Goal: Task Accomplishment & Management: Use online tool/utility

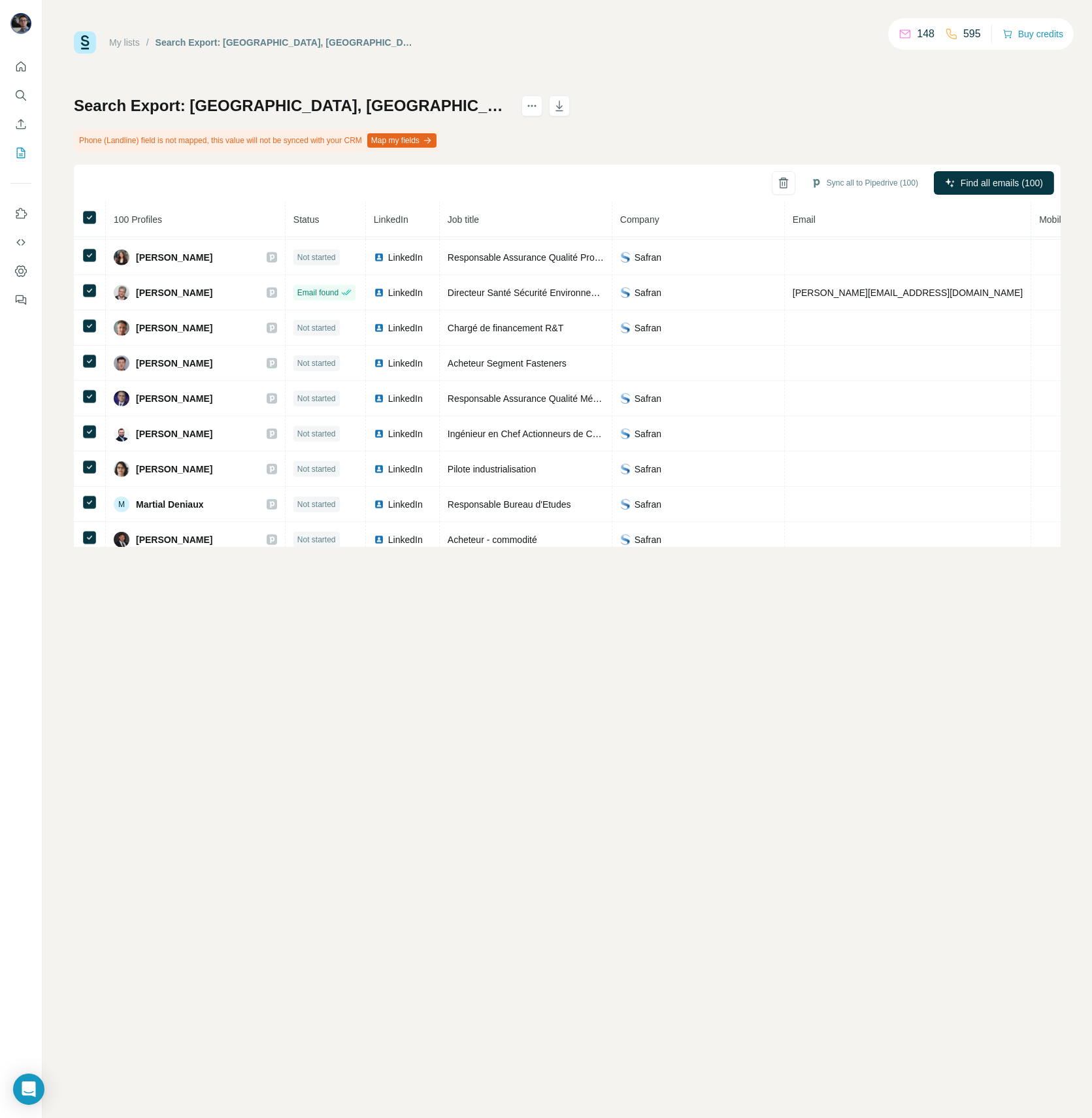
scroll to position [1863, 0]
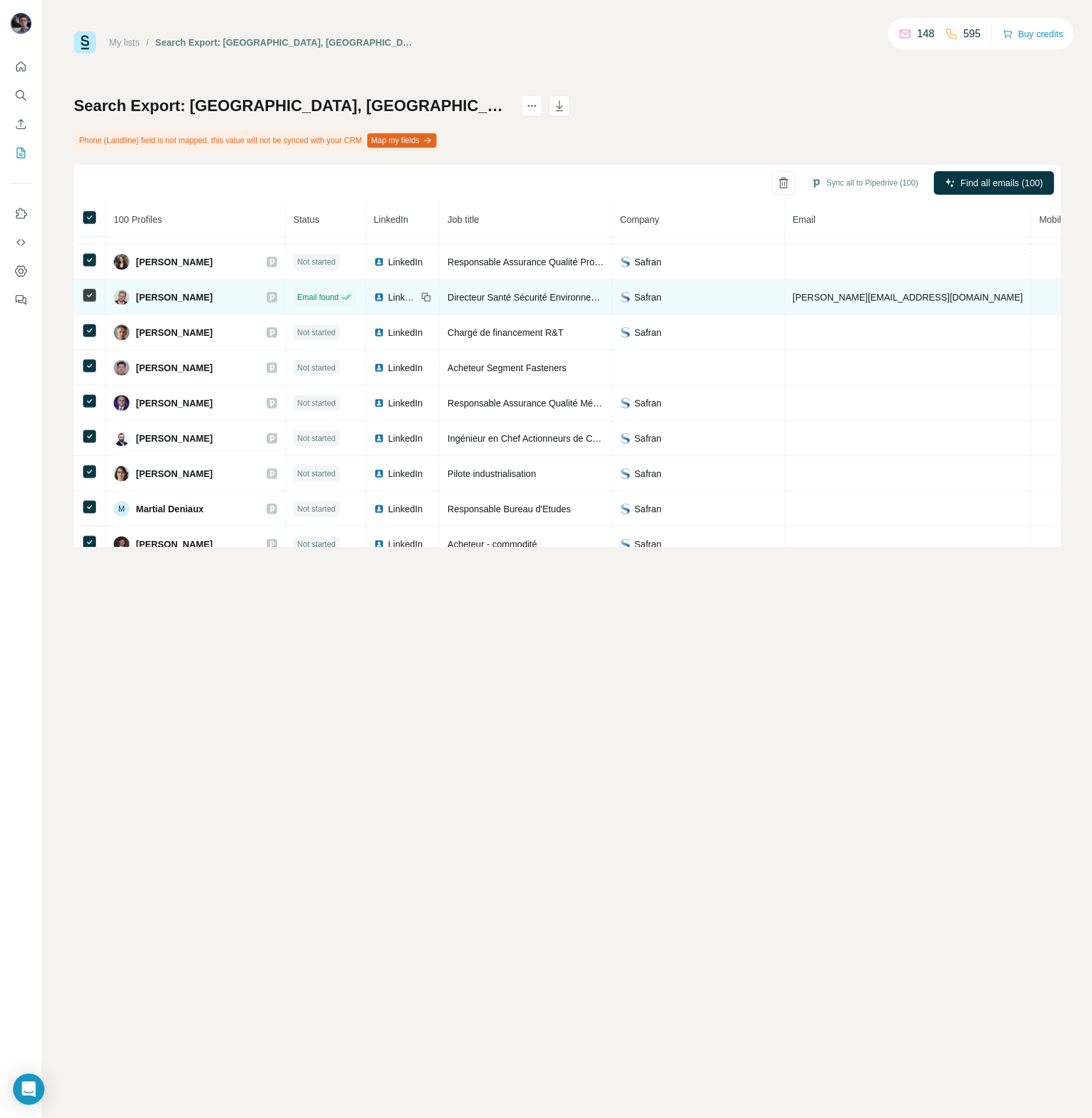
click at [91, 287] on icon at bounding box center [89, 295] width 16 height 16
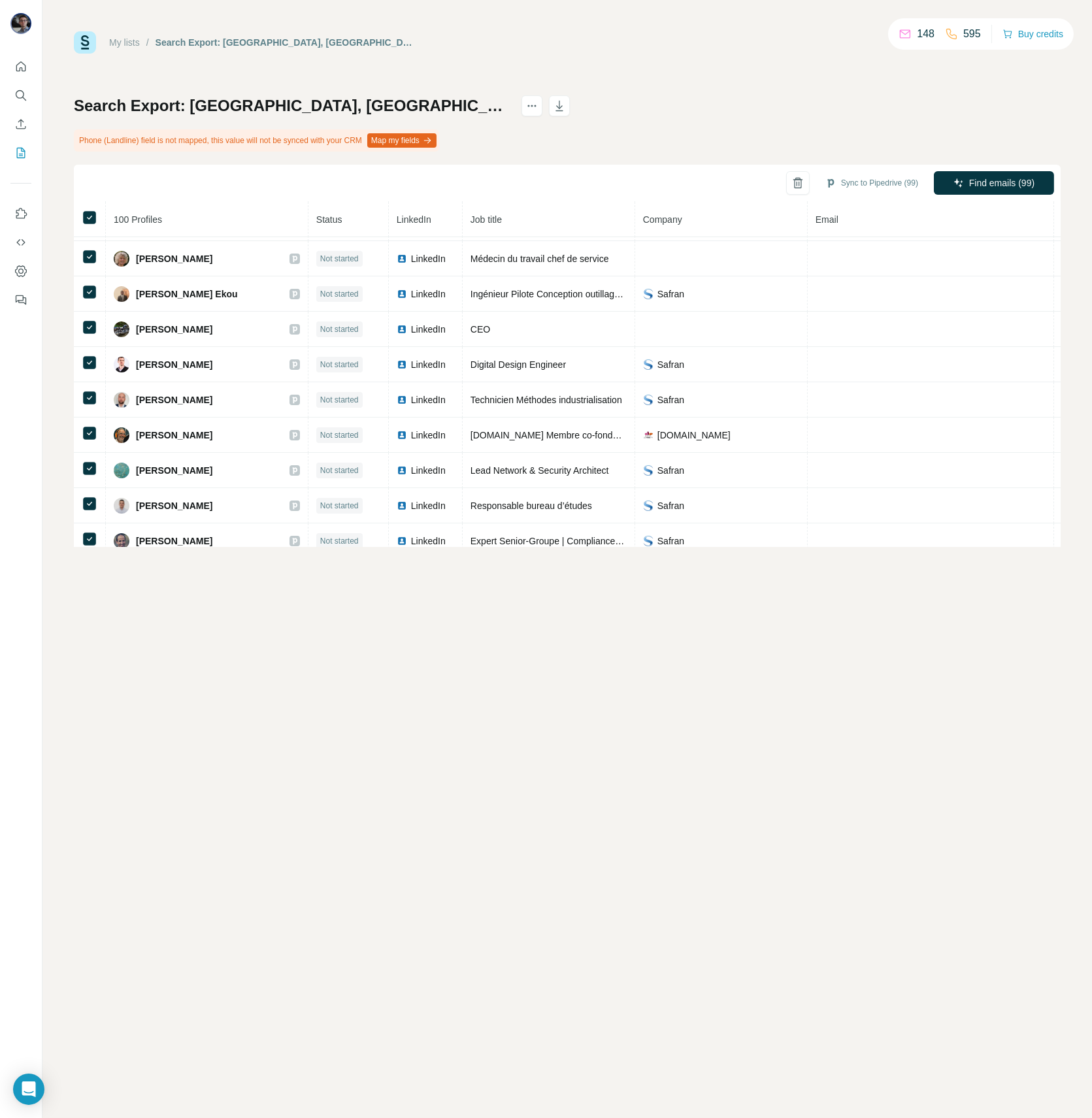
scroll to position [0, 0]
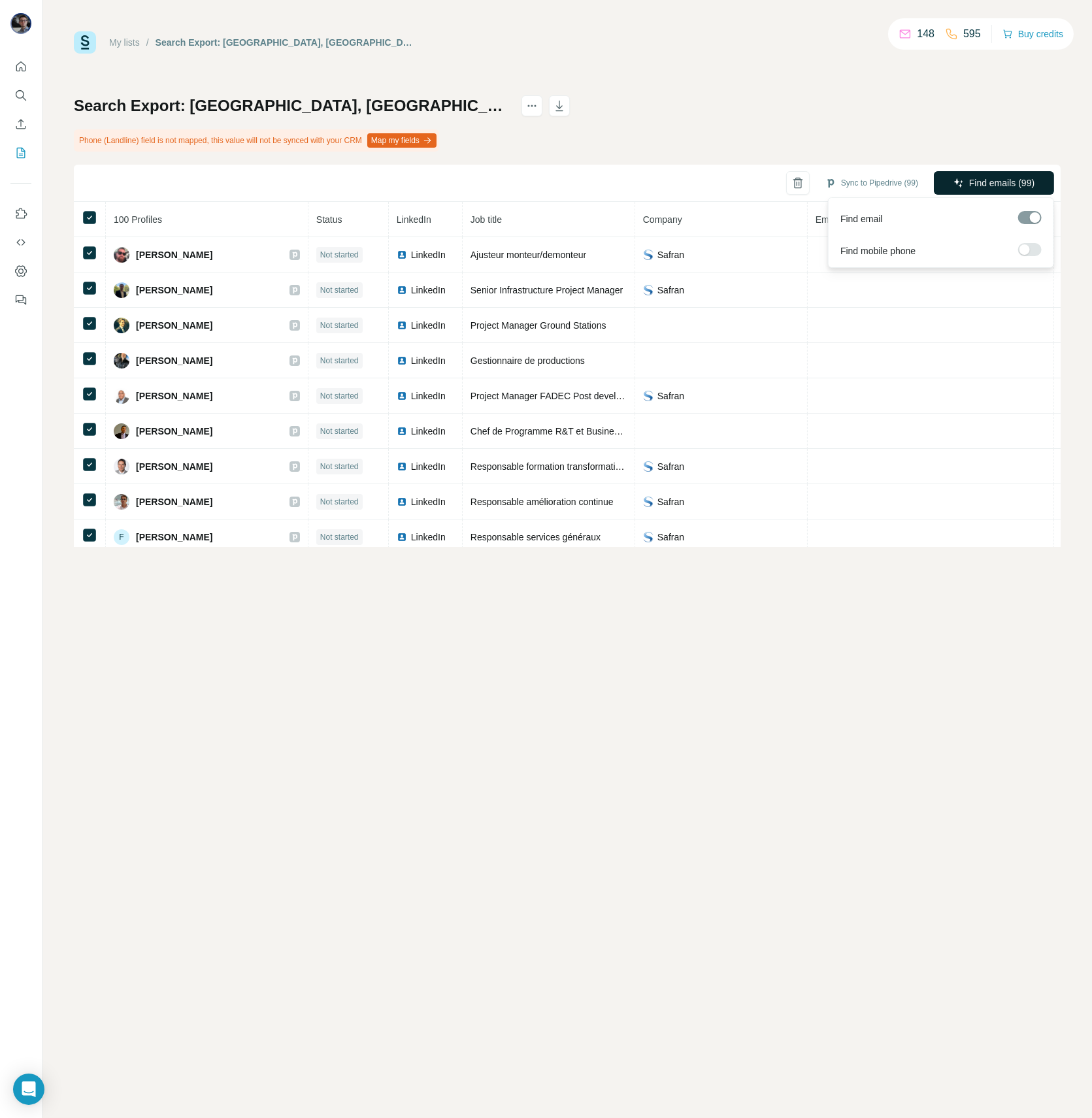
click at [1000, 184] on span "Find emails (99)" at bounding box center [1002, 183] width 66 height 13
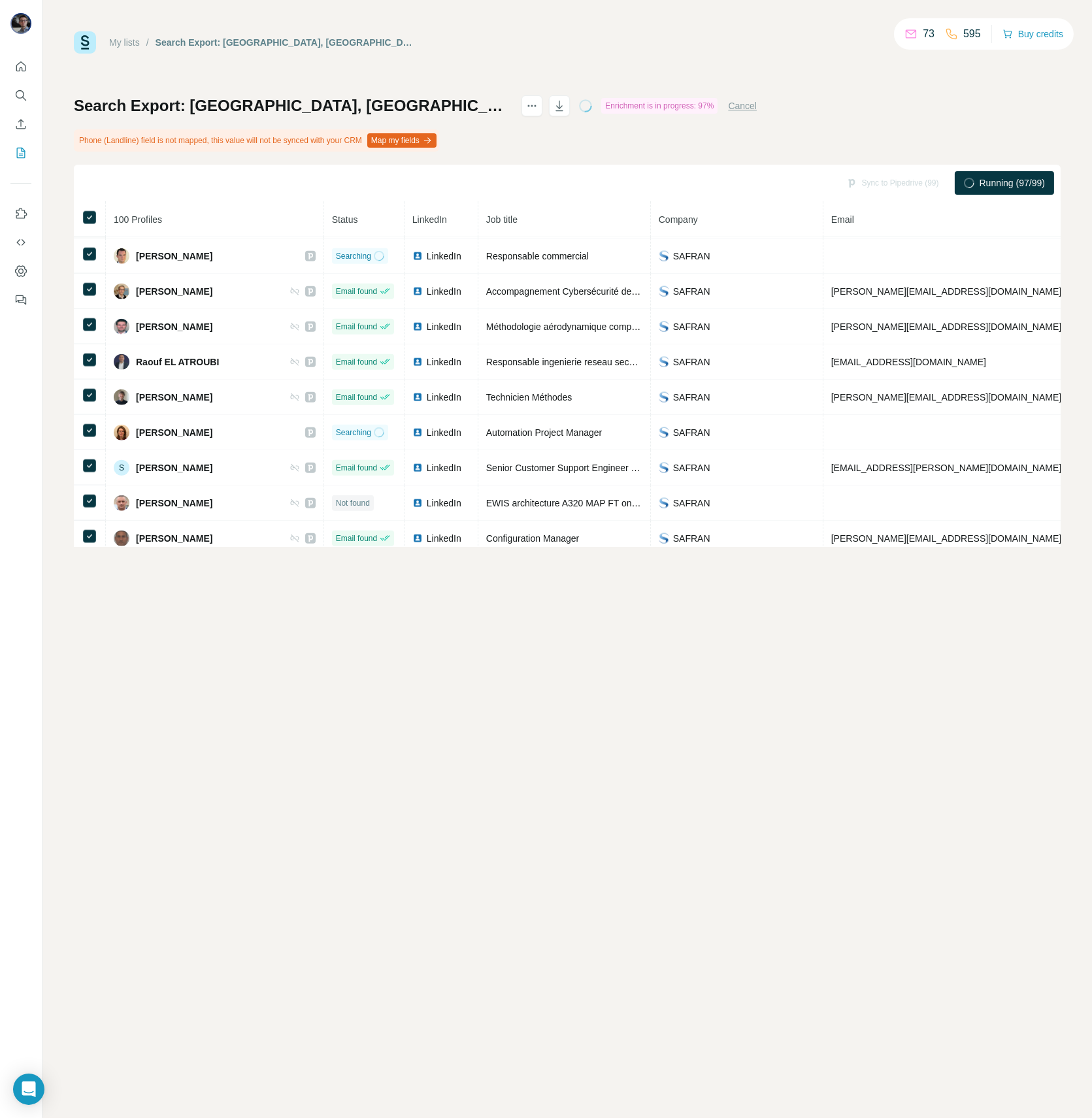
scroll to position [3188, 0]
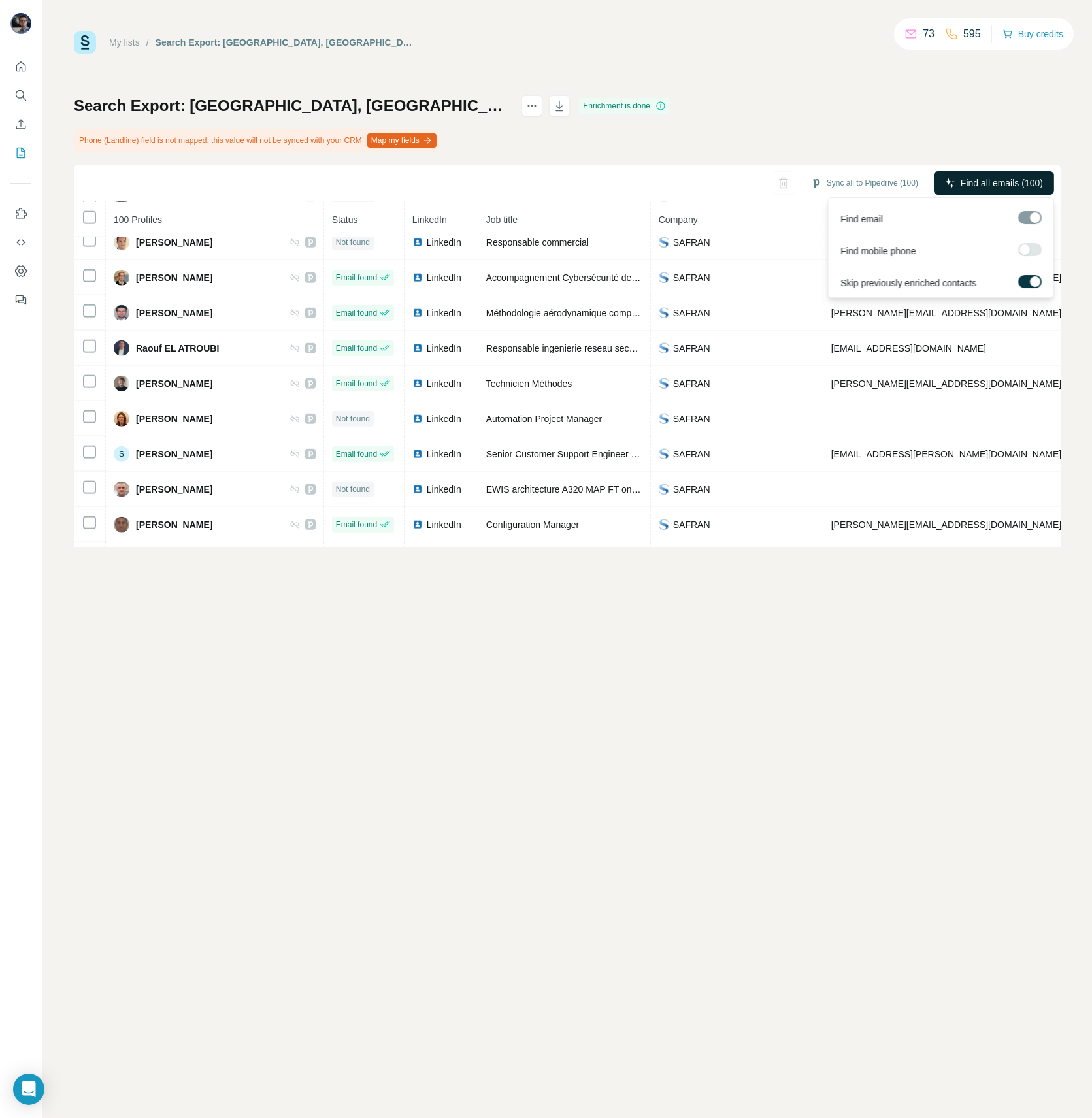
click at [977, 175] on button "Find all emails (100)" at bounding box center [993, 183] width 120 height 23
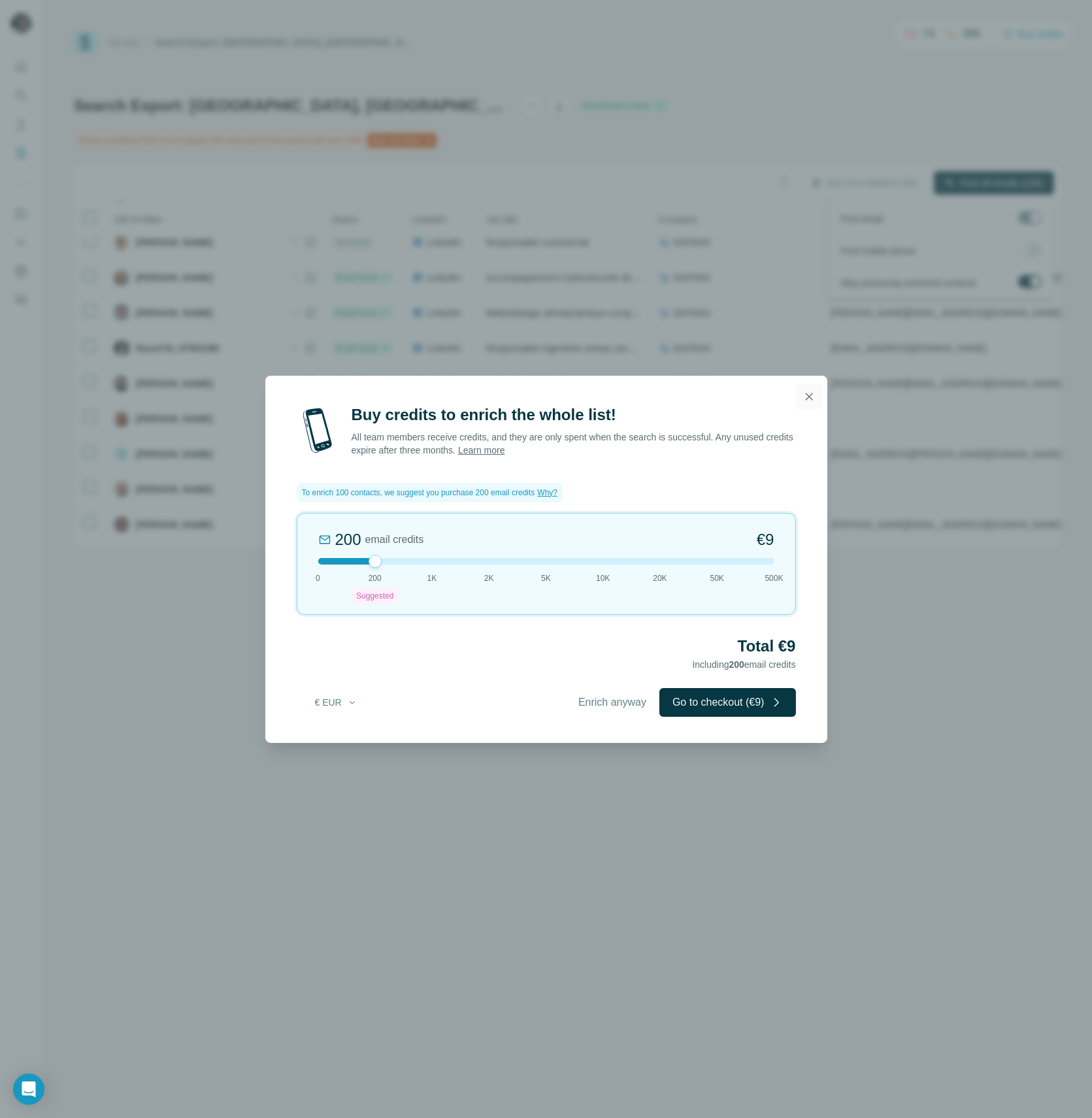
click at [807, 398] on icon "button" at bounding box center [808, 396] width 7 height 7
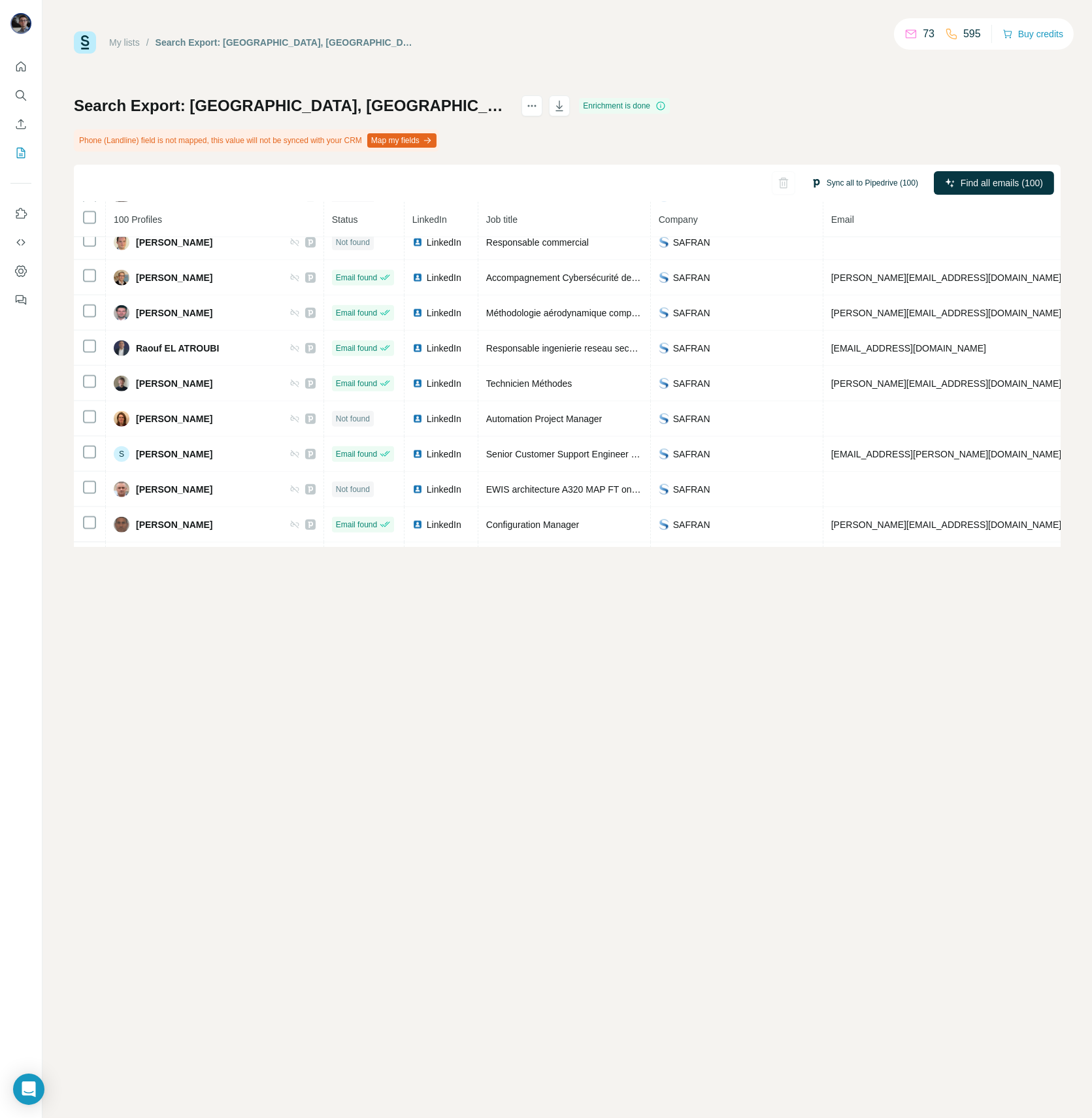
click at [883, 182] on button "Sync all to Pipedrive (100)" at bounding box center [864, 183] width 125 height 20
click at [846, 286] on button "Sync all to Pipedrive" at bounding box center [849, 281] width 145 height 26
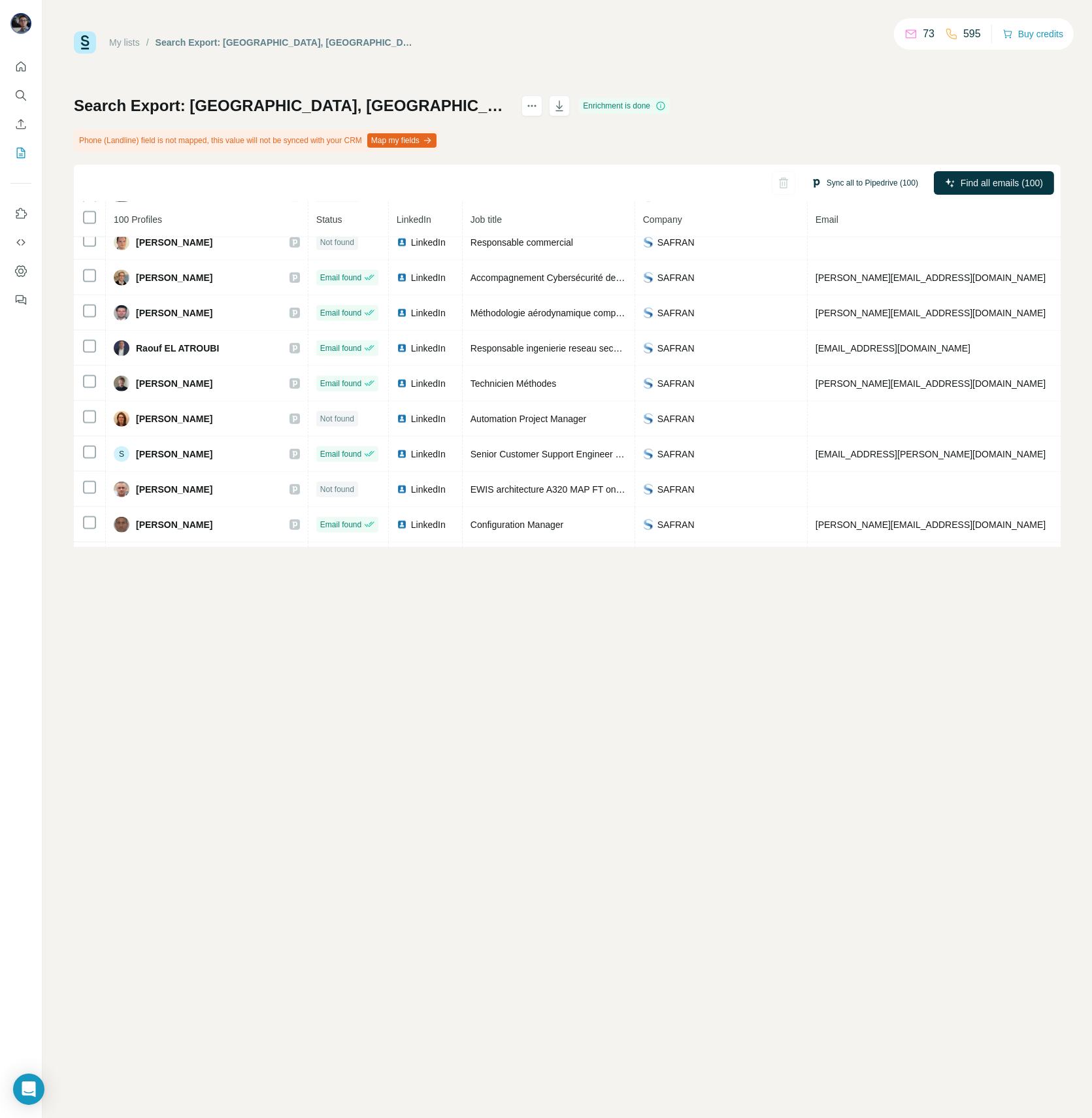
click at [861, 186] on button "Sync all to Pipedrive (100)" at bounding box center [864, 183] width 125 height 20
click at [825, 281] on button "Sync all to Pipedrive" at bounding box center [849, 281] width 145 height 26
